Goal: Information Seeking & Learning: Learn about a topic

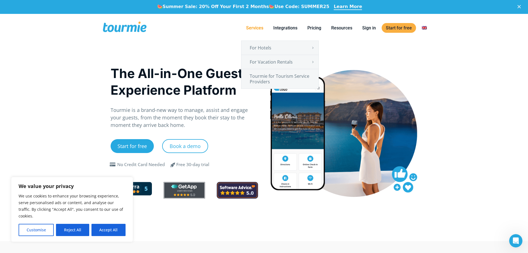
click at [254, 30] on link "Services" at bounding box center [255, 27] width 26 height 7
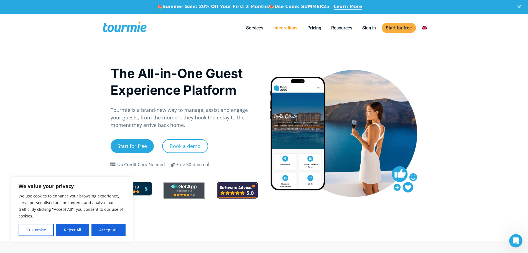
click at [288, 30] on link "Integrations" at bounding box center [285, 27] width 32 height 7
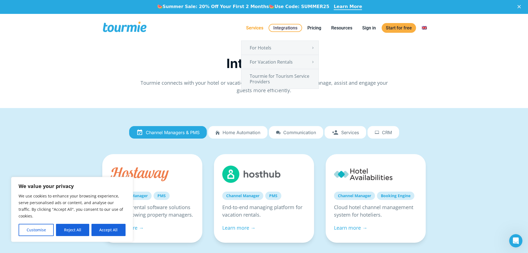
click at [251, 28] on link "Services" at bounding box center [255, 27] width 26 height 7
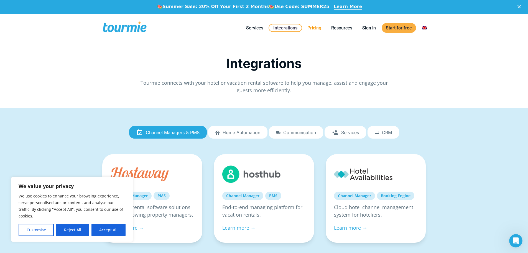
click at [317, 28] on link "Pricing" at bounding box center [314, 27] width 22 height 7
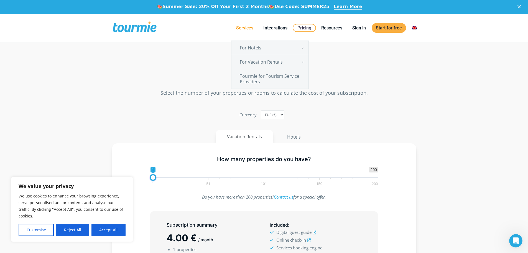
click at [244, 29] on link "Services" at bounding box center [245, 27] width 26 height 7
click at [276, 79] on link "Tourmie for Tourism Service Providers" at bounding box center [269, 78] width 77 height 19
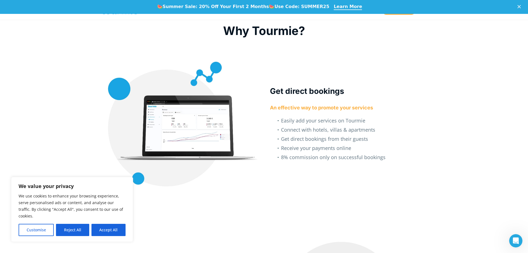
scroll to position [554, 0]
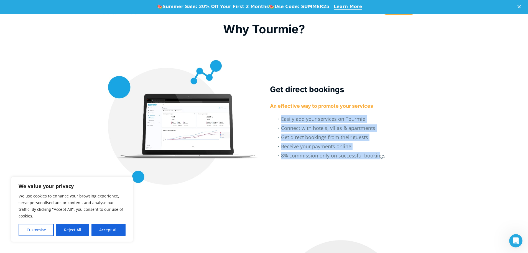
drag, startPoint x: 273, startPoint y: 114, endPoint x: 379, endPoint y: 163, distance: 116.3
click at [379, 163] on div "Get direct bookings An effective way to promote your services Easily add your s…" at bounding box center [348, 107] width 168 height 119
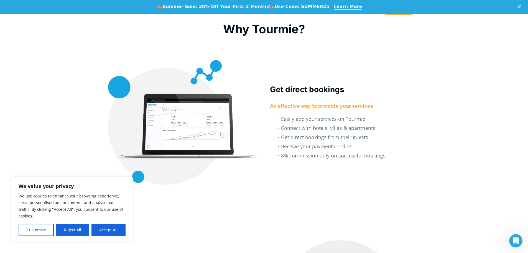
click at [382, 160] on li "8% commission only on successful bookings" at bounding box center [353, 156] width 145 height 9
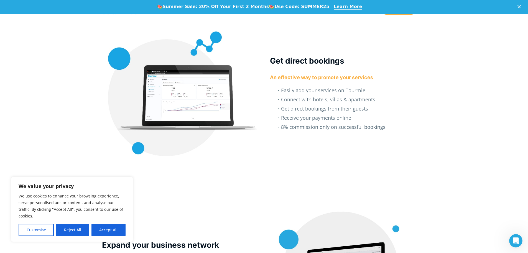
scroll to position [1121, 0]
